Goal: Find specific page/section: Find specific page/section

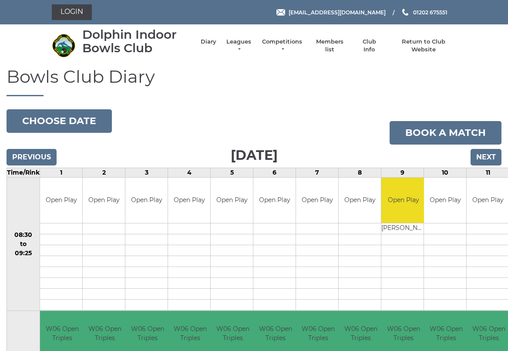
click at [284, 49] on link "Competitions" at bounding box center [282, 46] width 42 height 16
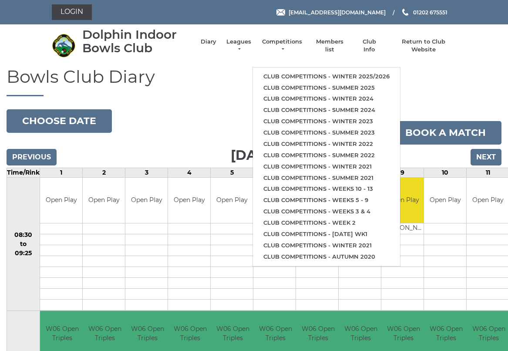
click at [308, 73] on link "Club competitions - Winter 2025/2026" at bounding box center [326, 76] width 147 height 11
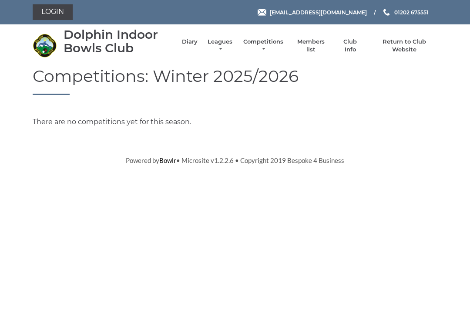
click at [222, 46] on link "Leagues" at bounding box center [219, 46] width 27 height 16
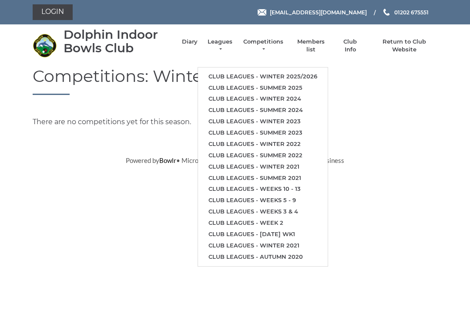
click at [265, 71] on link "Club leagues - Winter 2025/2026" at bounding box center [263, 76] width 130 height 11
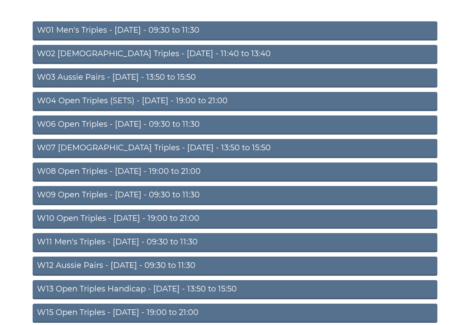
scroll to position [96, 0]
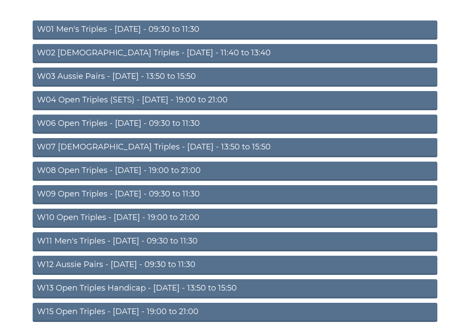
click at [212, 172] on link "W08 Open Triples - [DATE] - 19:00 to 21:00" at bounding box center [235, 171] width 405 height 19
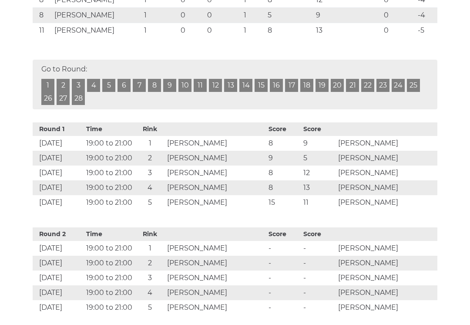
scroll to position [339, 0]
